Goal: Task Accomplishment & Management: Use online tool/utility

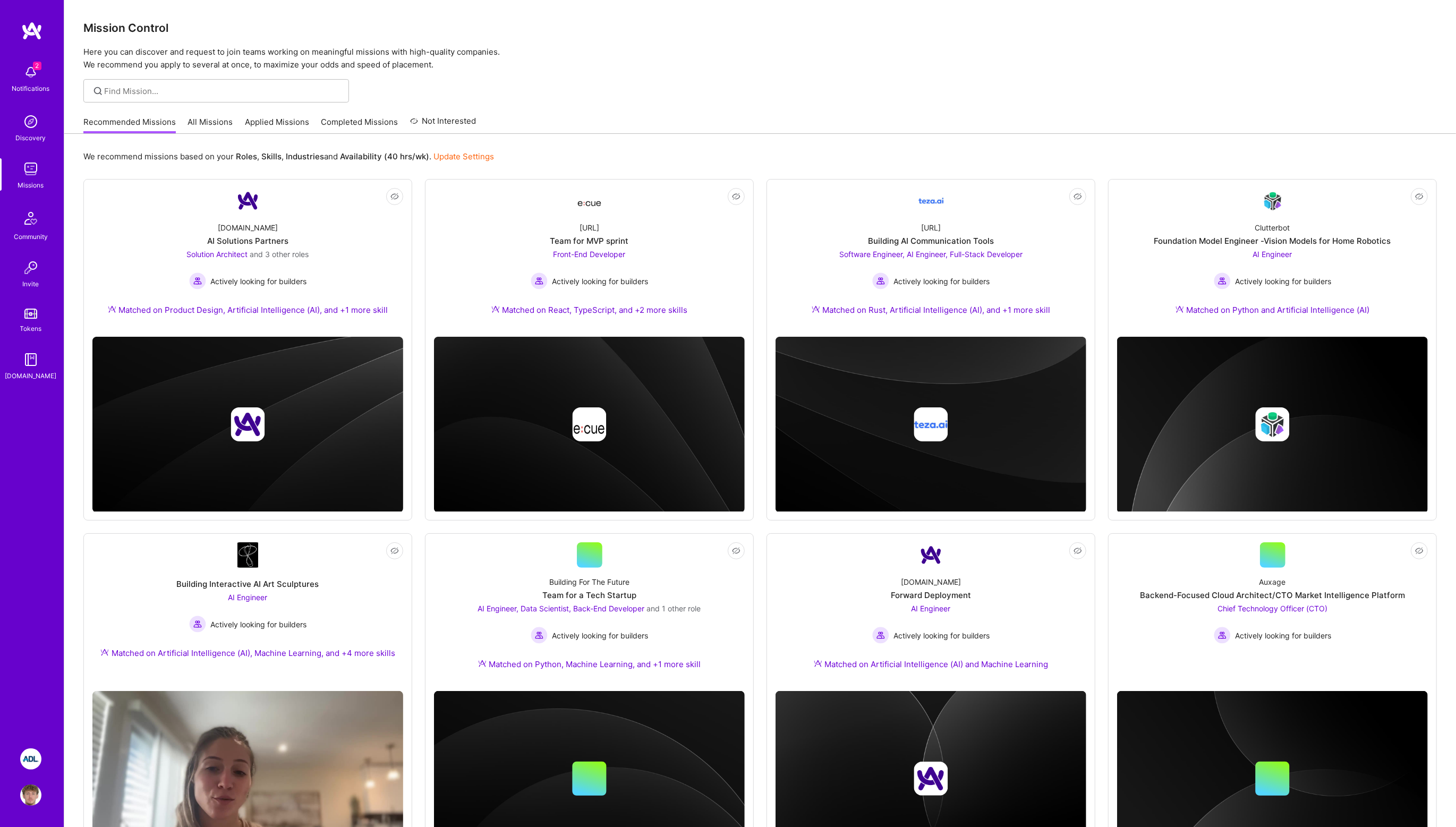
click at [57, 520] on div "2 Notifications Discovery Missions Community Invite Tokens [DOMAIN_NAME]" at bounding box center [32, 377] width 64 height 712
click at [95, 592] on div "Building Interactive AI Art Sculptures AI Engineer Actively looking for builder…" at bounding box center [247, 620] width 311 height 103
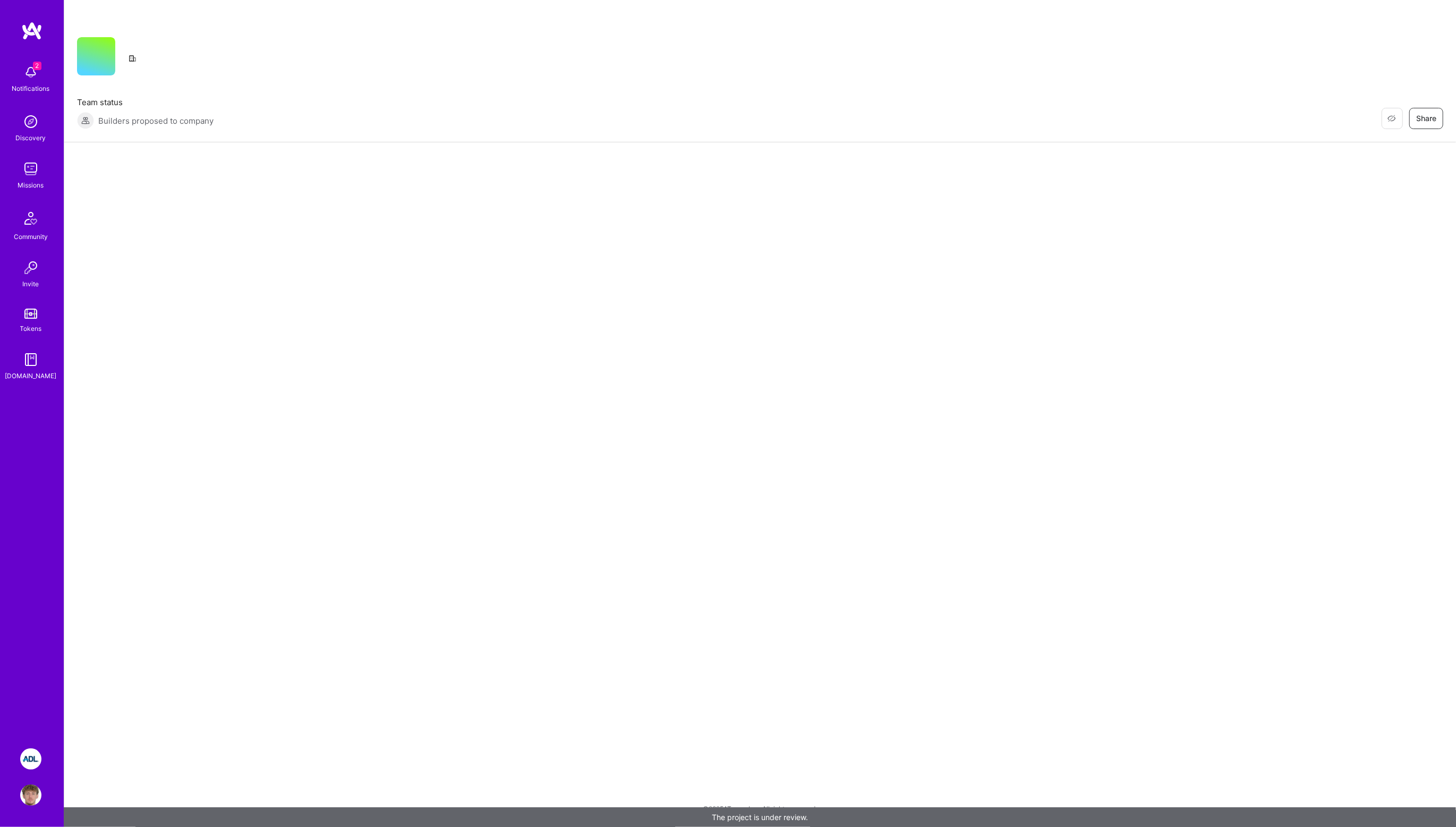
click at [25, 765] on img at bounding box center [30, 759] width 21 height 21
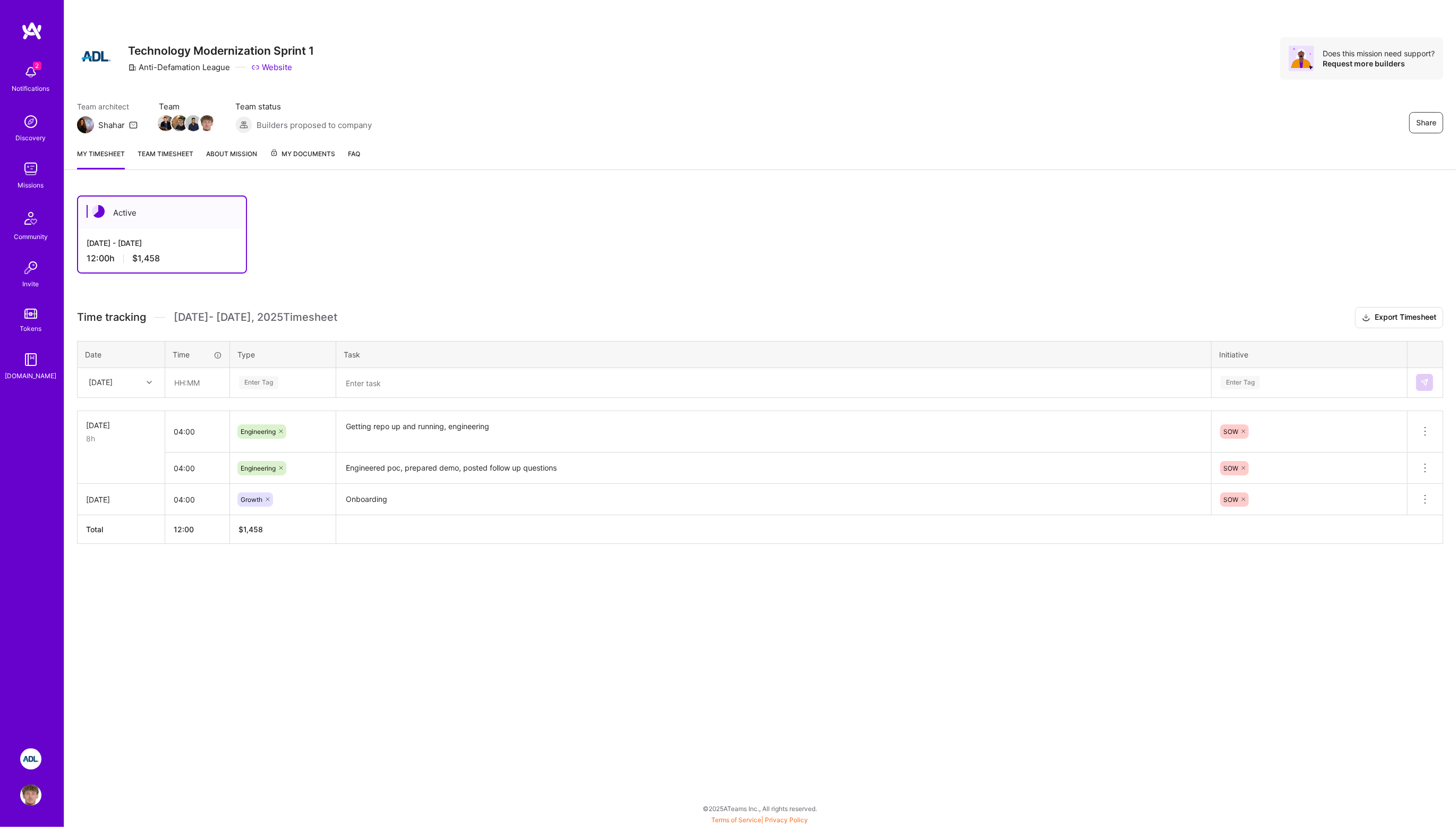
click at [173, 158] on link "Team timesheet" at bounding box center [166, 159] width 56 height 21
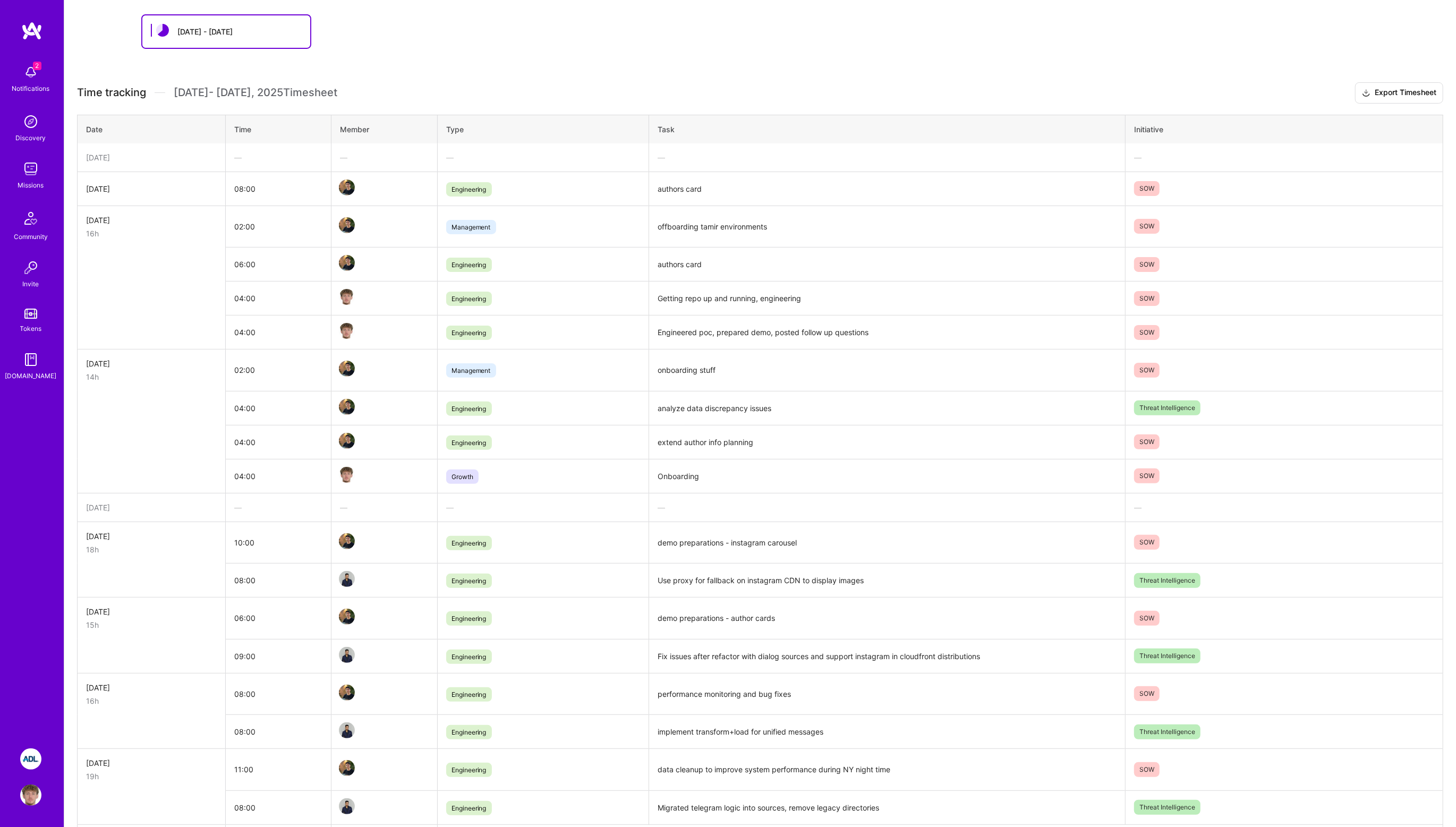
scroll to position [179, 0]
